Goal: Communication & Community: Share content

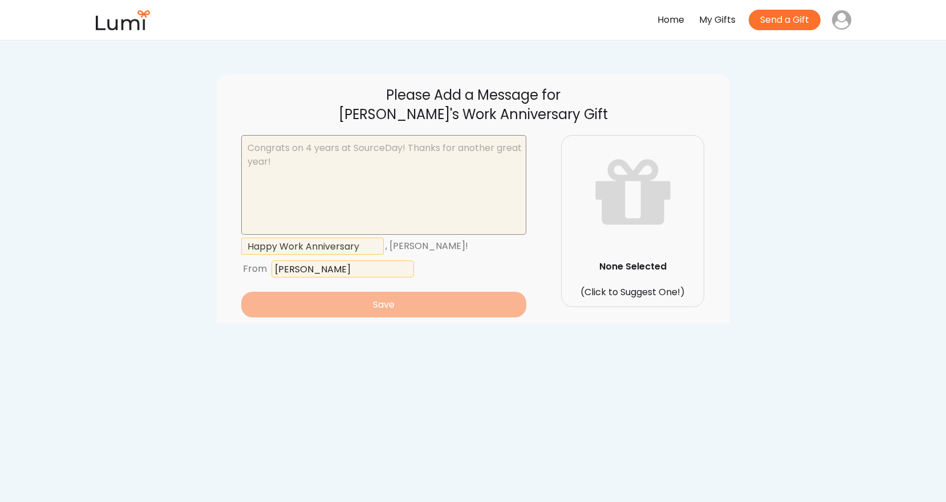
click at [325, 166] on textarea at bounding box center [383, 185] width 285 height 100
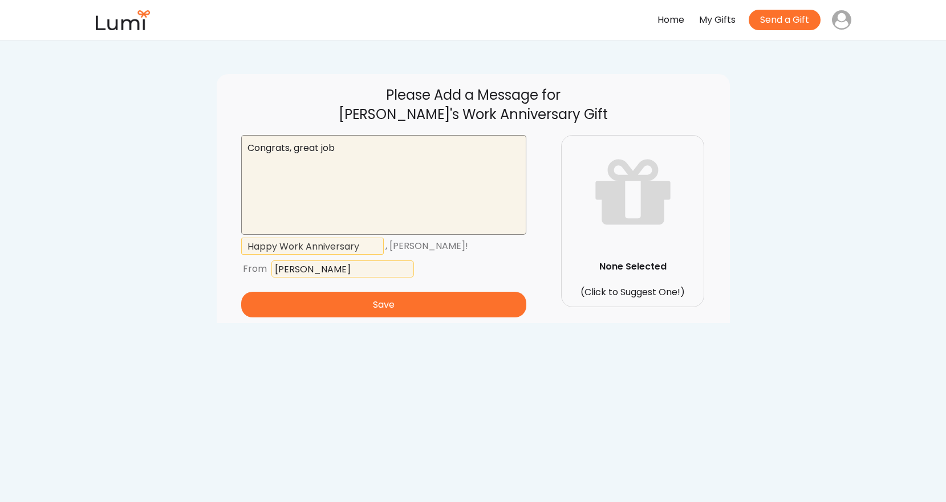
type textarea "Congrats, great job"
click at [415, 317] on div "Please Add a Message for Daren's Work Anniversary Gift Congrats, great job , Da…" at bounding box center [473, 198] width 513 height 249
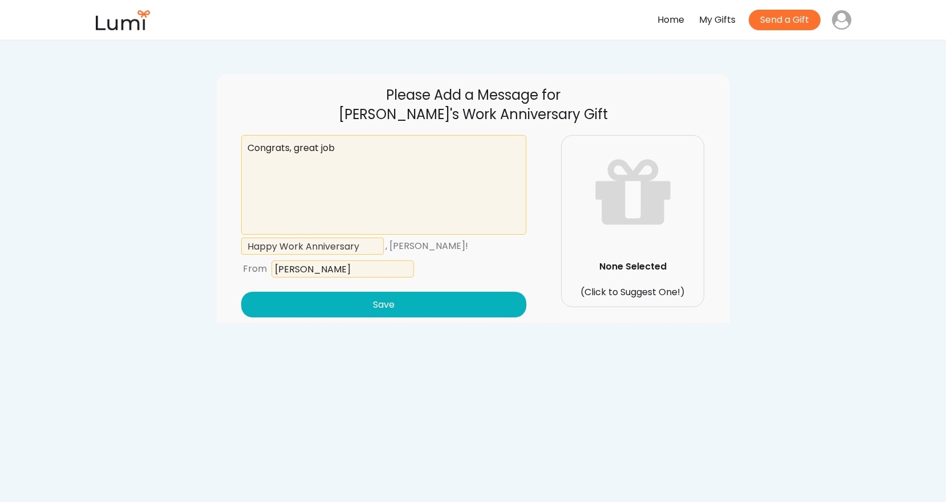
click at [416, 311] on button "Save" at bounding box center [383, 305] width 285 height 26
